Goal: Navigation & Orientation: Find specific page/section

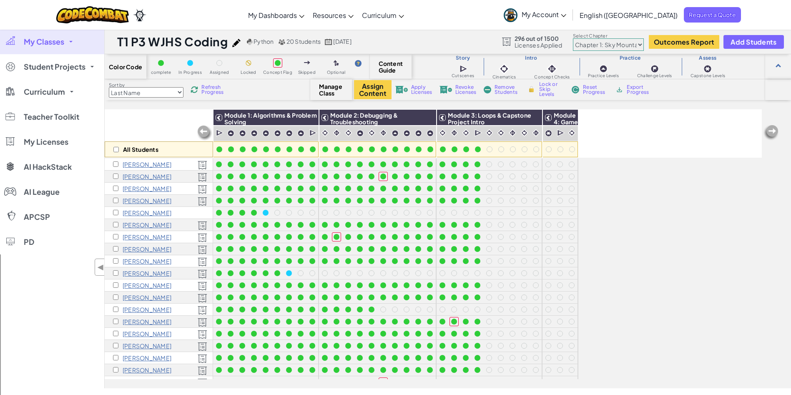
scroll to position [31, 0]
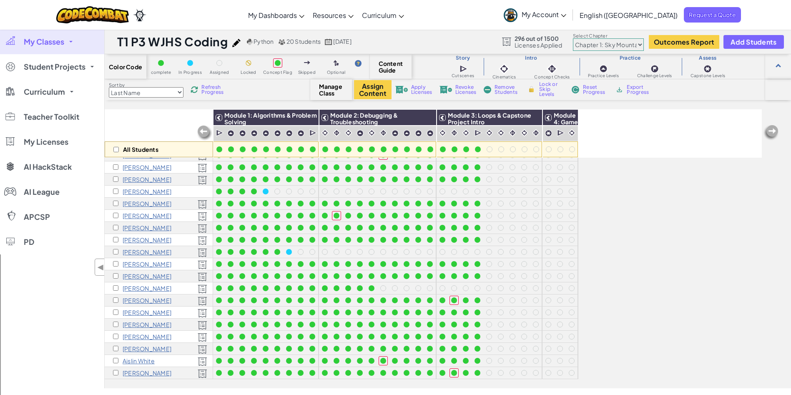
click at [203, 91] on div "Refresh Progress" at bounding box center [209, 90] width 40 height 6
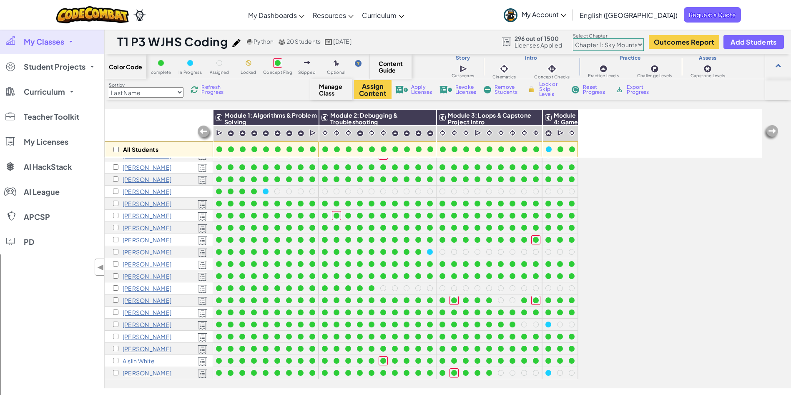
click at [203, 91] on div "Refresh Progress" at bounding box center [209, 90] width 40 height 6
click at [198, 91] on img at bounding box center [195, 90] width 8 height 8
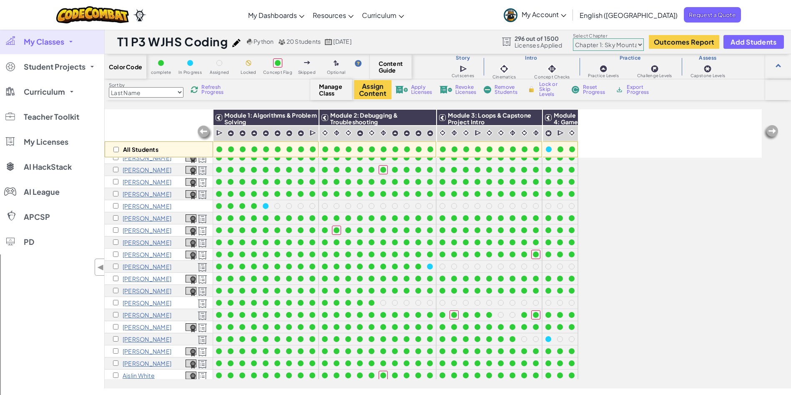
scroll to position [0, 0]
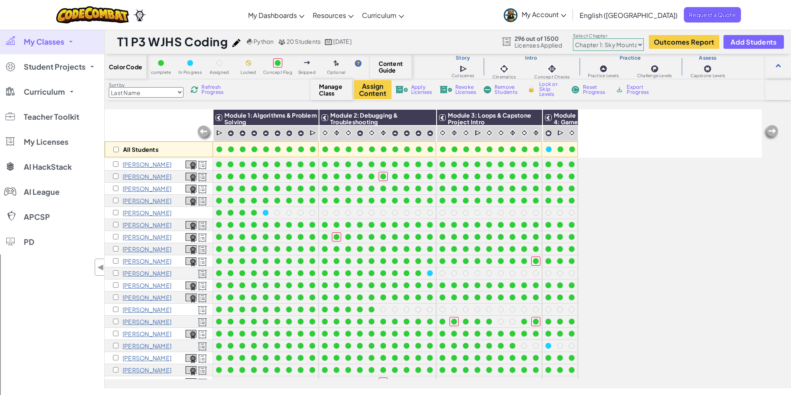
click at [90, 65] on link "Student Projects" at bounding box center [52, 66] width 104 height 25
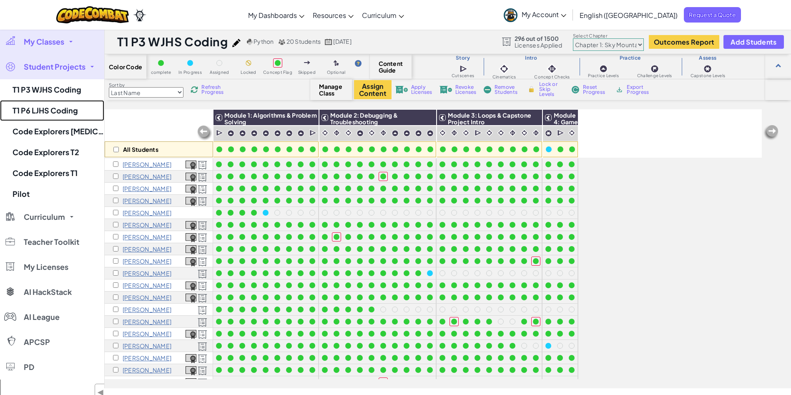
click at [48, 110] on link "T1 P6 LJHS Coding" at bounding box center [52, 110] width 104 height 21
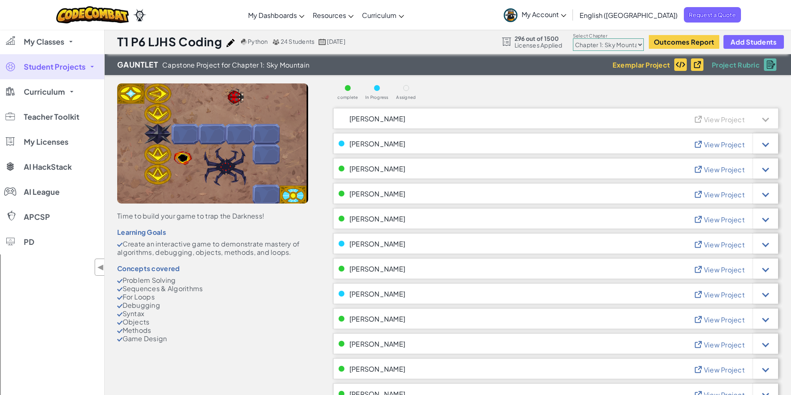
click at [70, 40] on link "My Classes" at bounding box center [52, 41] width 104 height 25
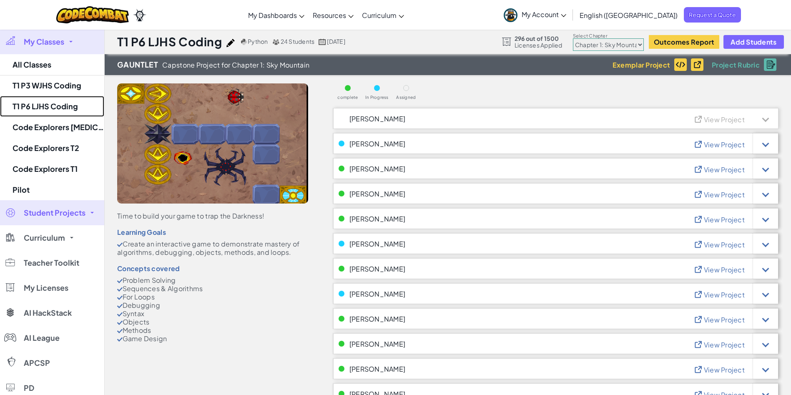
click at [43, 111] on link "T1 P6 LJHS Coding" at bounding box center [52, 106] width 104 height 21
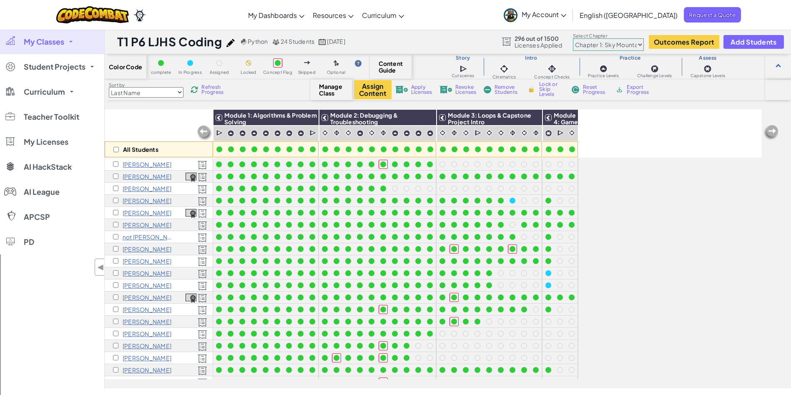
click at [198, 91] on img at bounding box center [195, 90] width 8 height 8
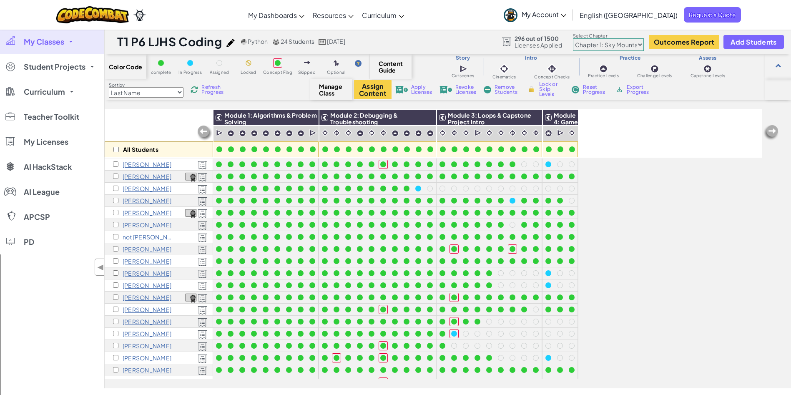
click at [198, 91] on img at bounding box center [195, 90] width 8 height 8
click at [76, 40] on link "My Classes" at bounding box center [52, 41] width 104 height 25
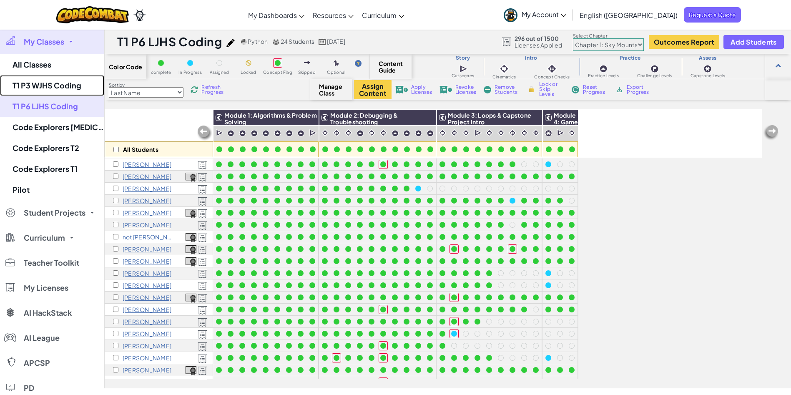
click at [56, 86] on link "T1 P3 WJHS Coding" at bounding box center [52, 85] width 104 height 21
